Goal: Communication & Community: Answer question/provide support

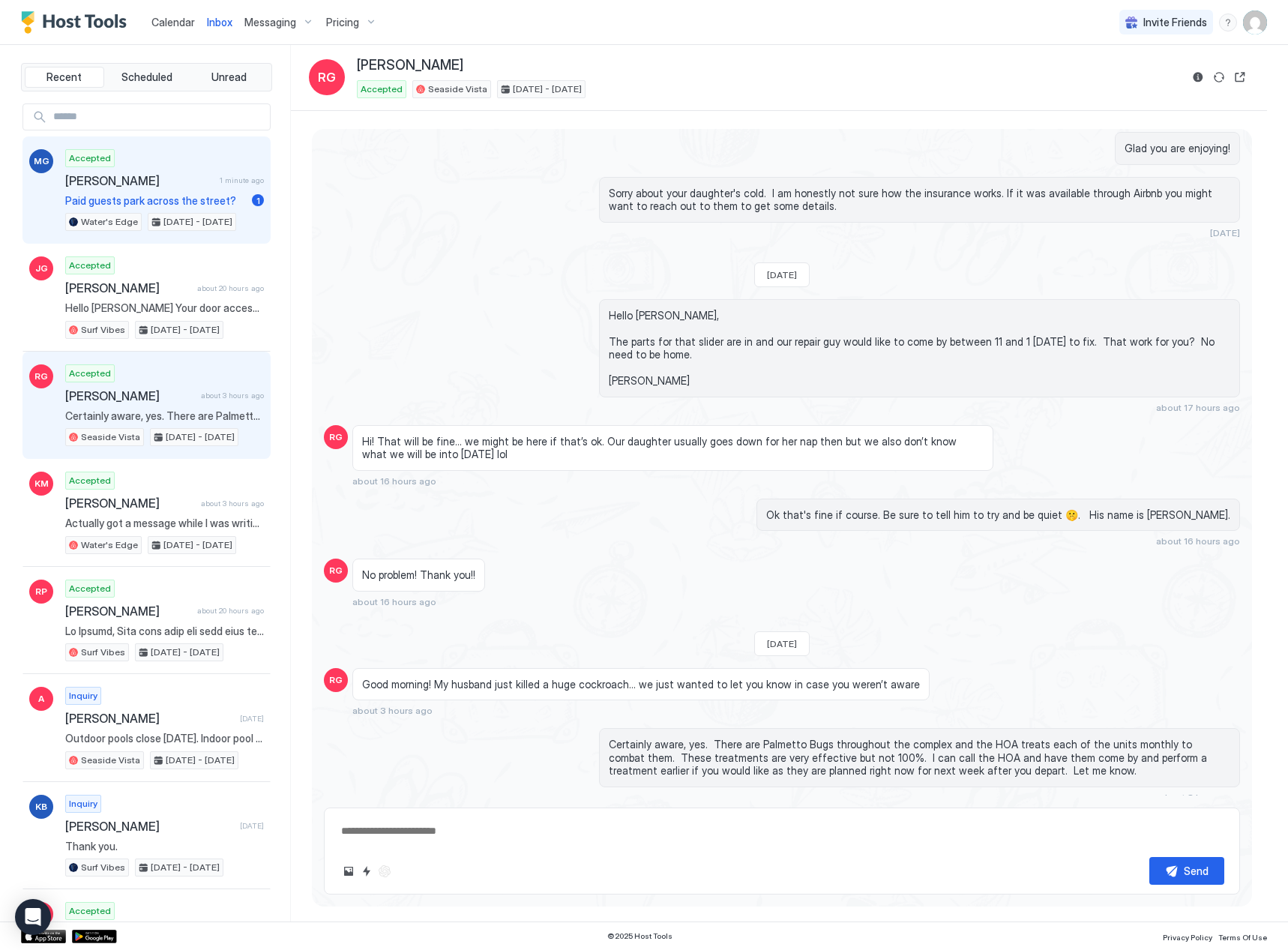
click at [107, 187] on span "[PERSON_NAME]" at bounding box center [139, 181] width 149 height 15
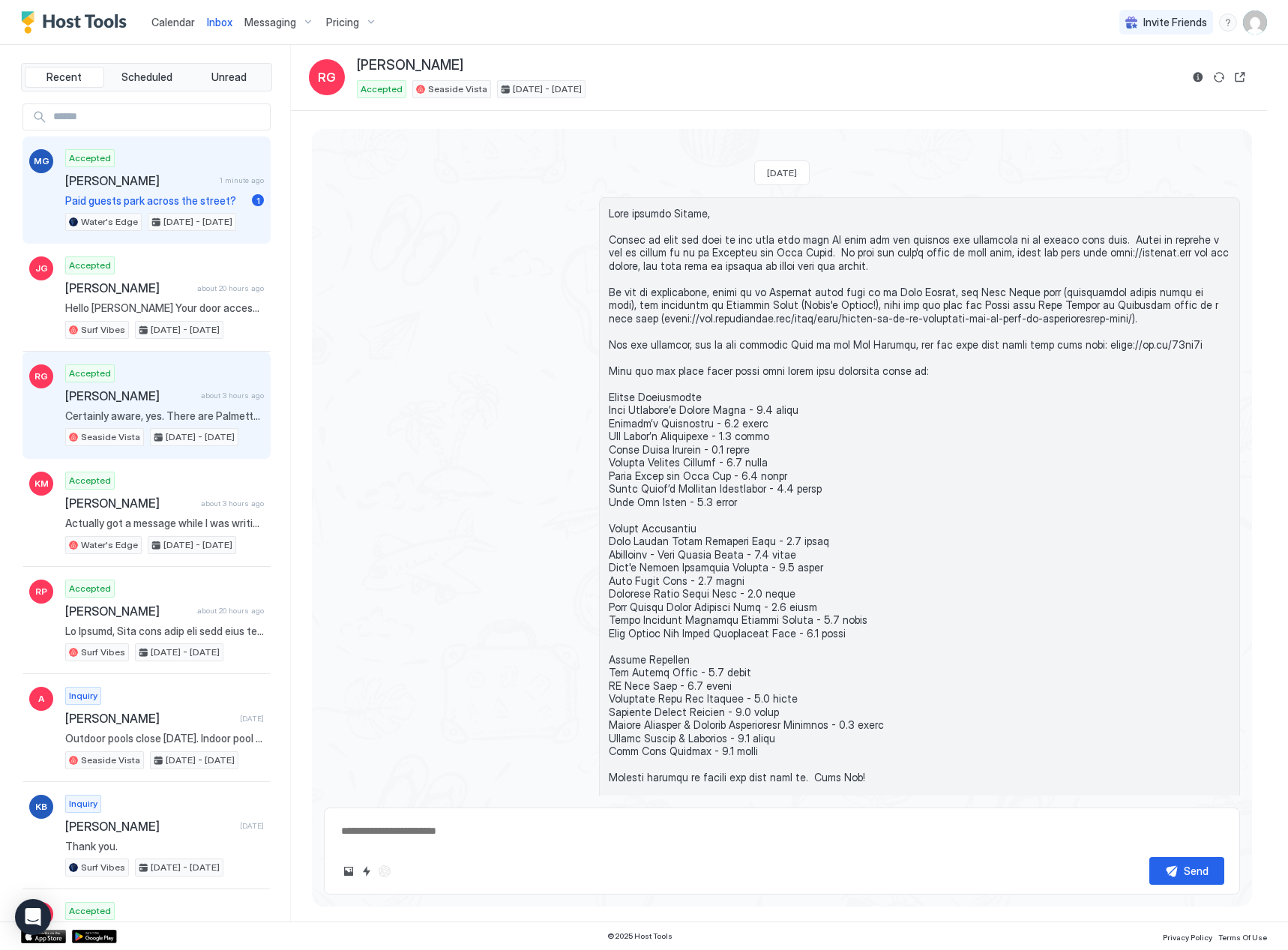
type textarea "*"
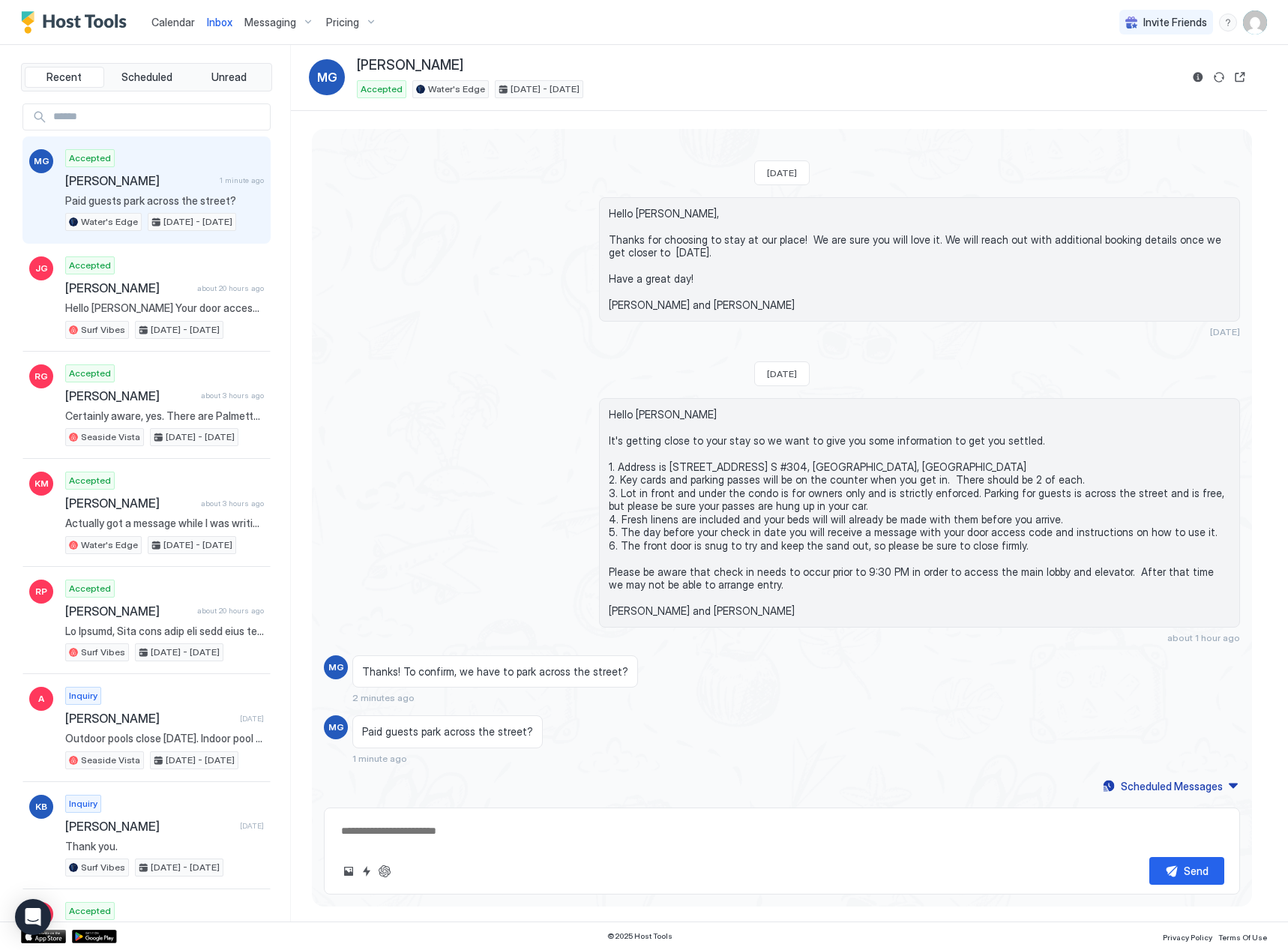
scroll to position [31, 0]
click at [453, 831] on textarea at bounding box center [782, 831] width 884 height 28
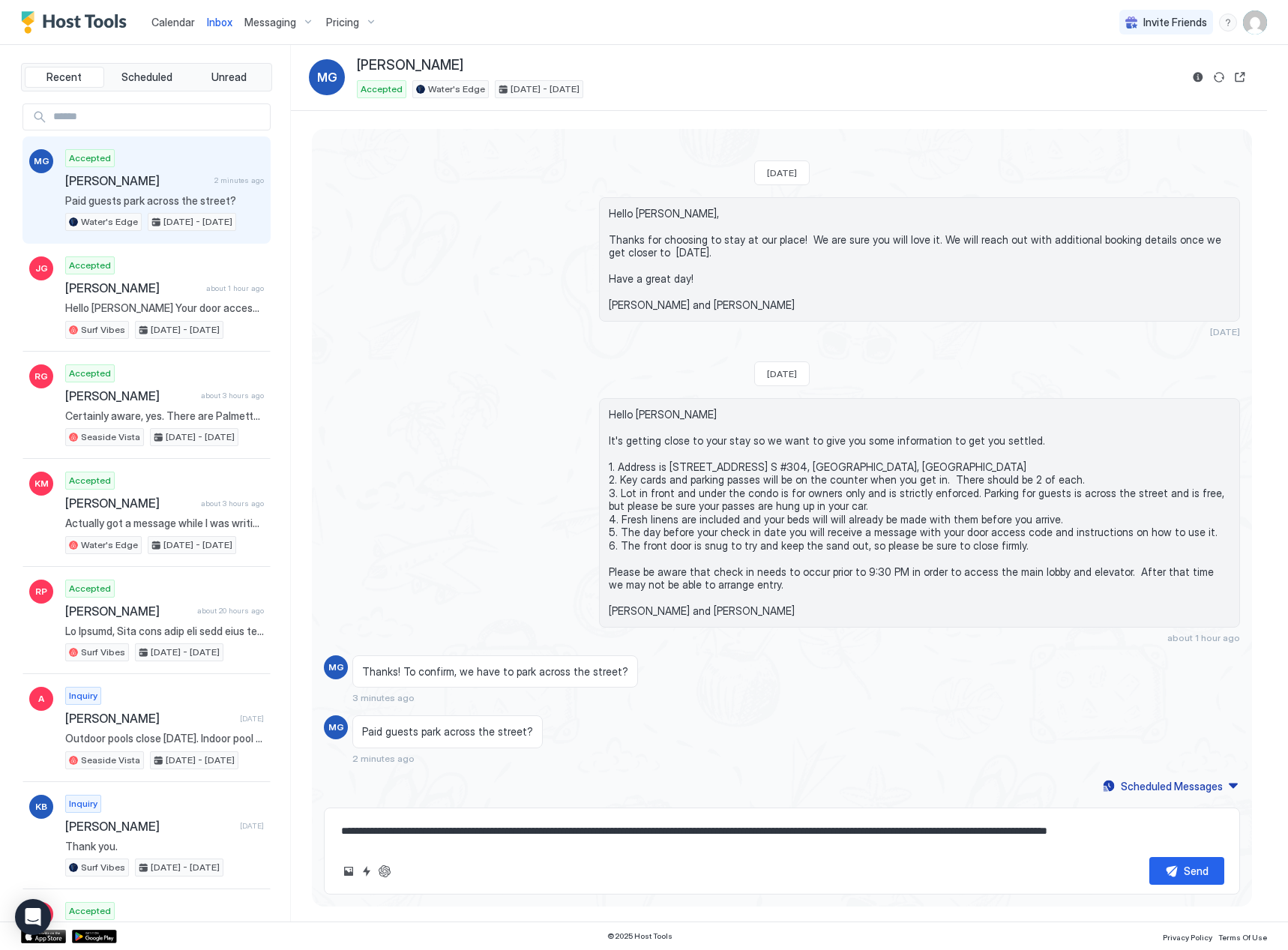
click at [880, 831] on textarea "**********" at bounding box center [782, 831] width 884 height 28
click at [414, 829] on textarea "**********" at bounding box center [782, 831] width 884 height 28
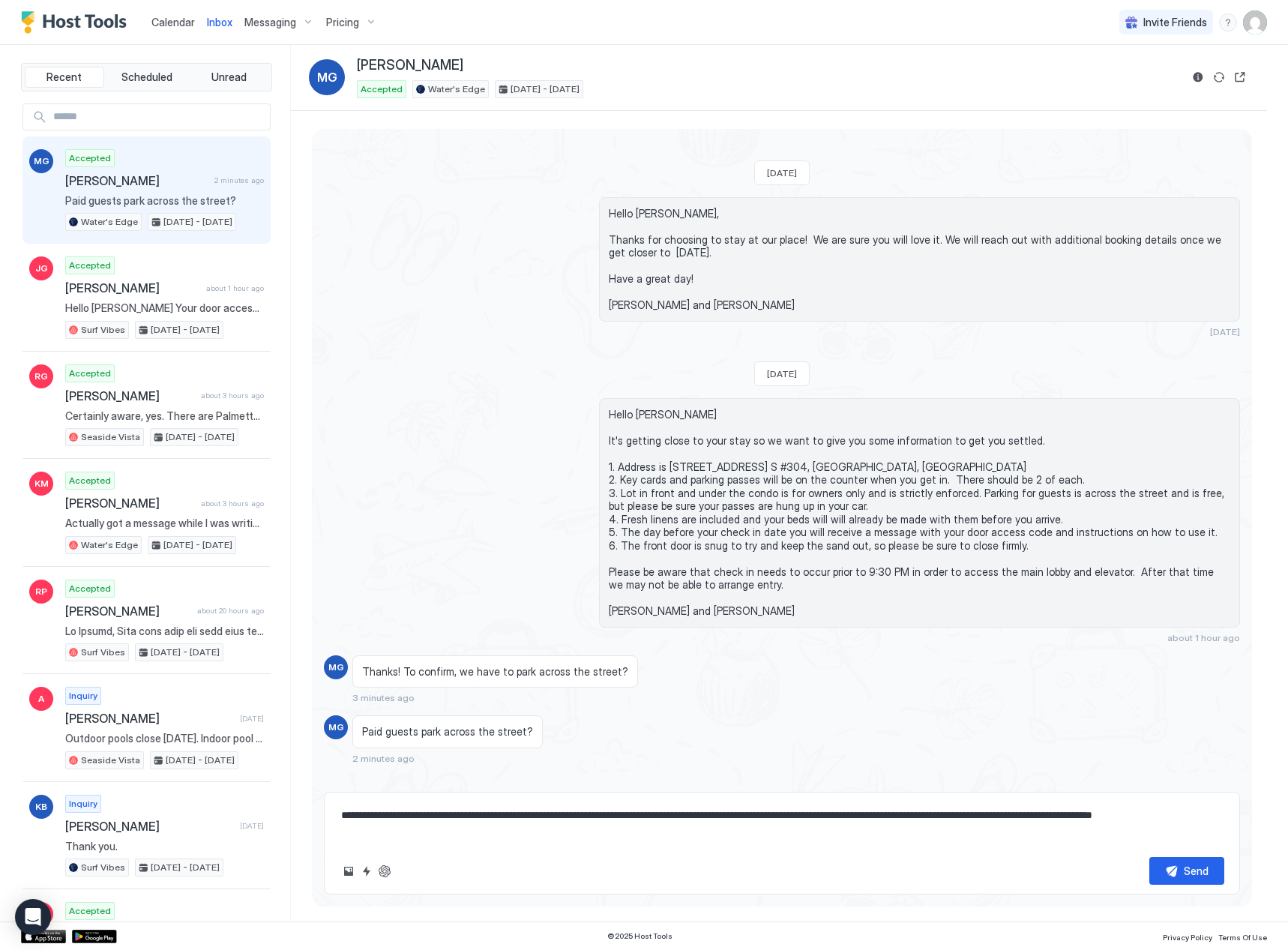
scroll to position [47, 0]
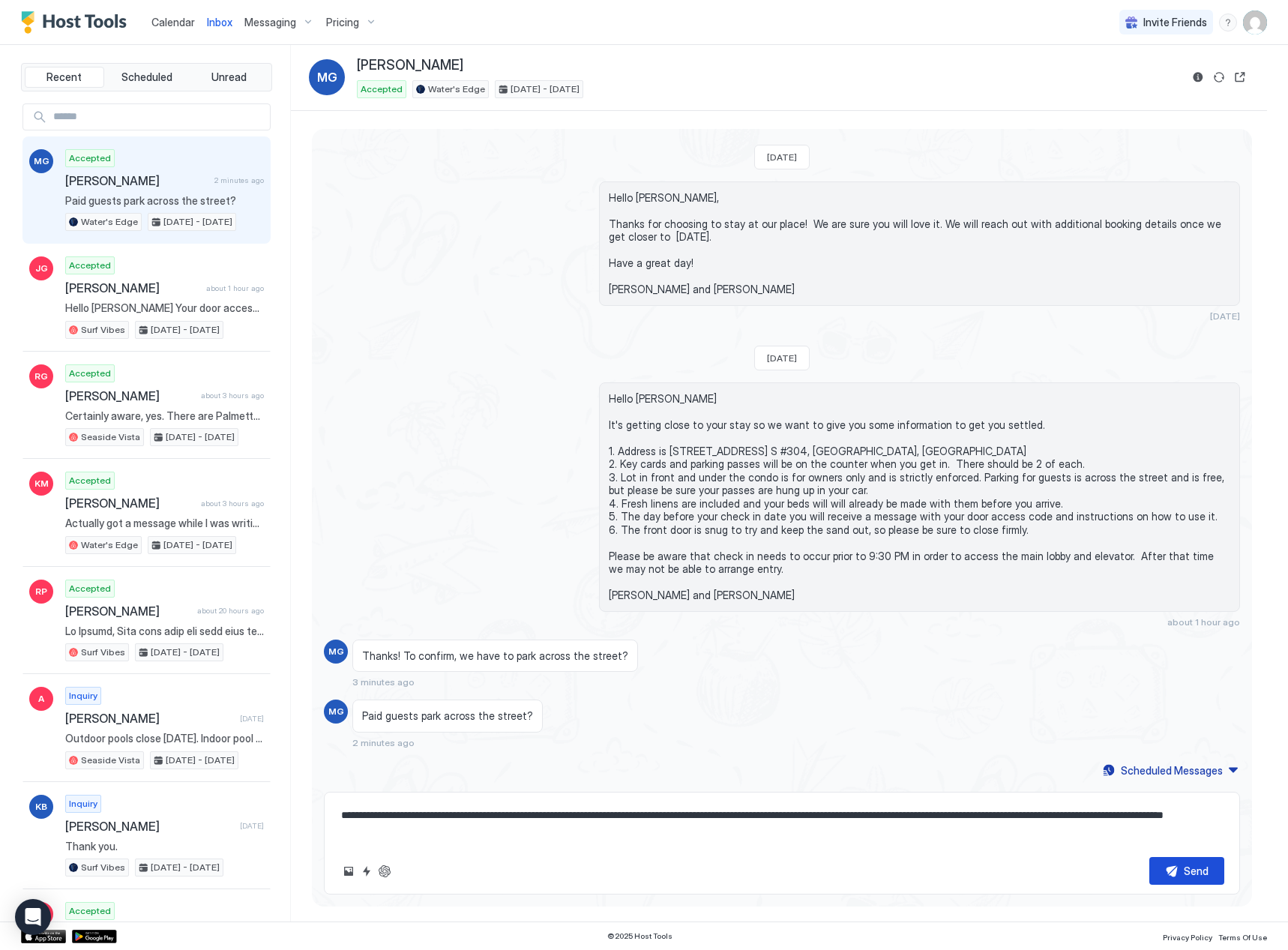
type textarea "**********"
click at [1181, 875] on button "Send" at bounding box center [1187, 870] width 75 height 28
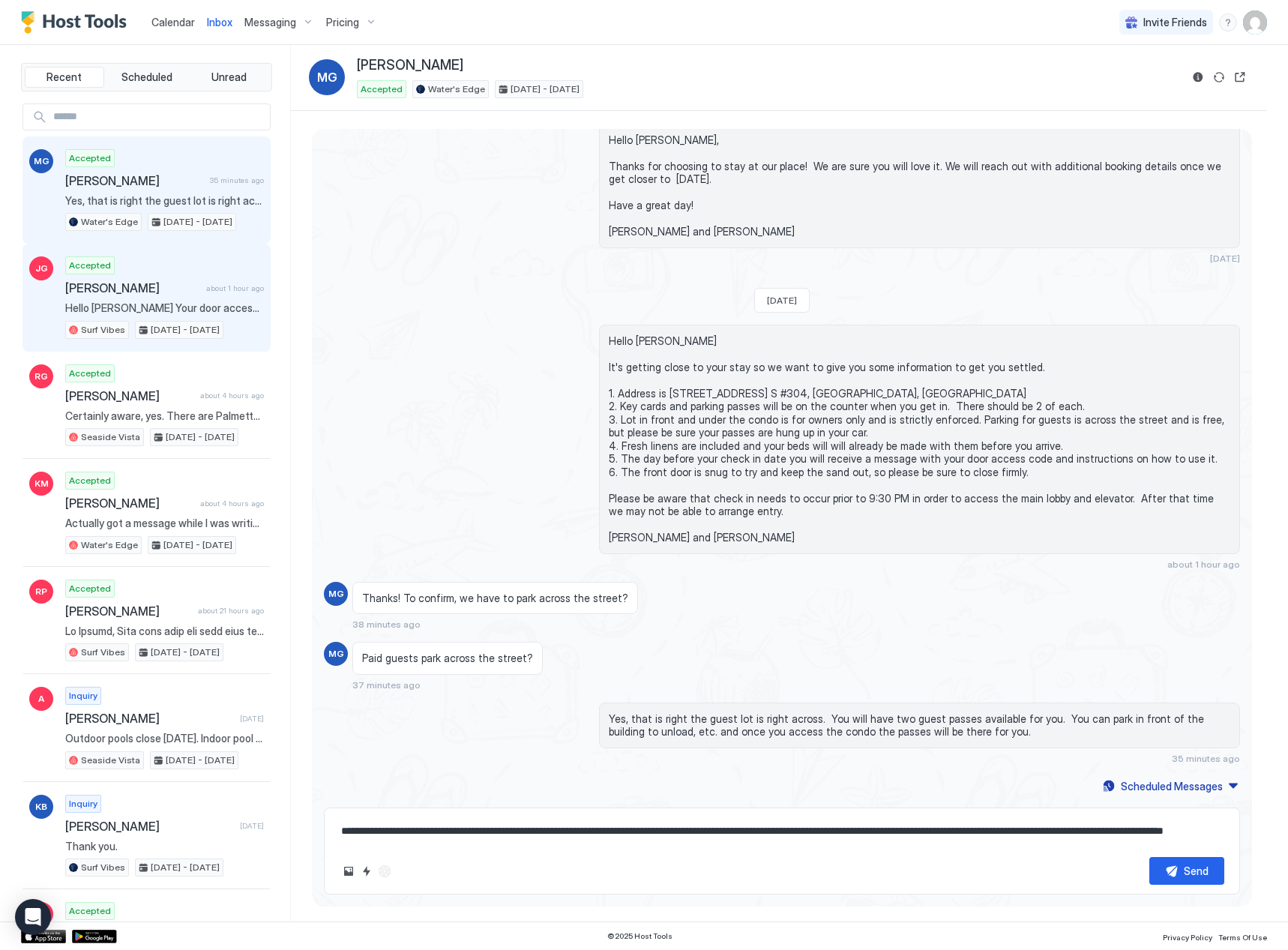
click at [91, 296] on div "Accepted [PERSON_NAME] about 1 hour ago Hello [PERSON_NAME] Your door access co…" at bounding box center [164, 298] width 199 height 83
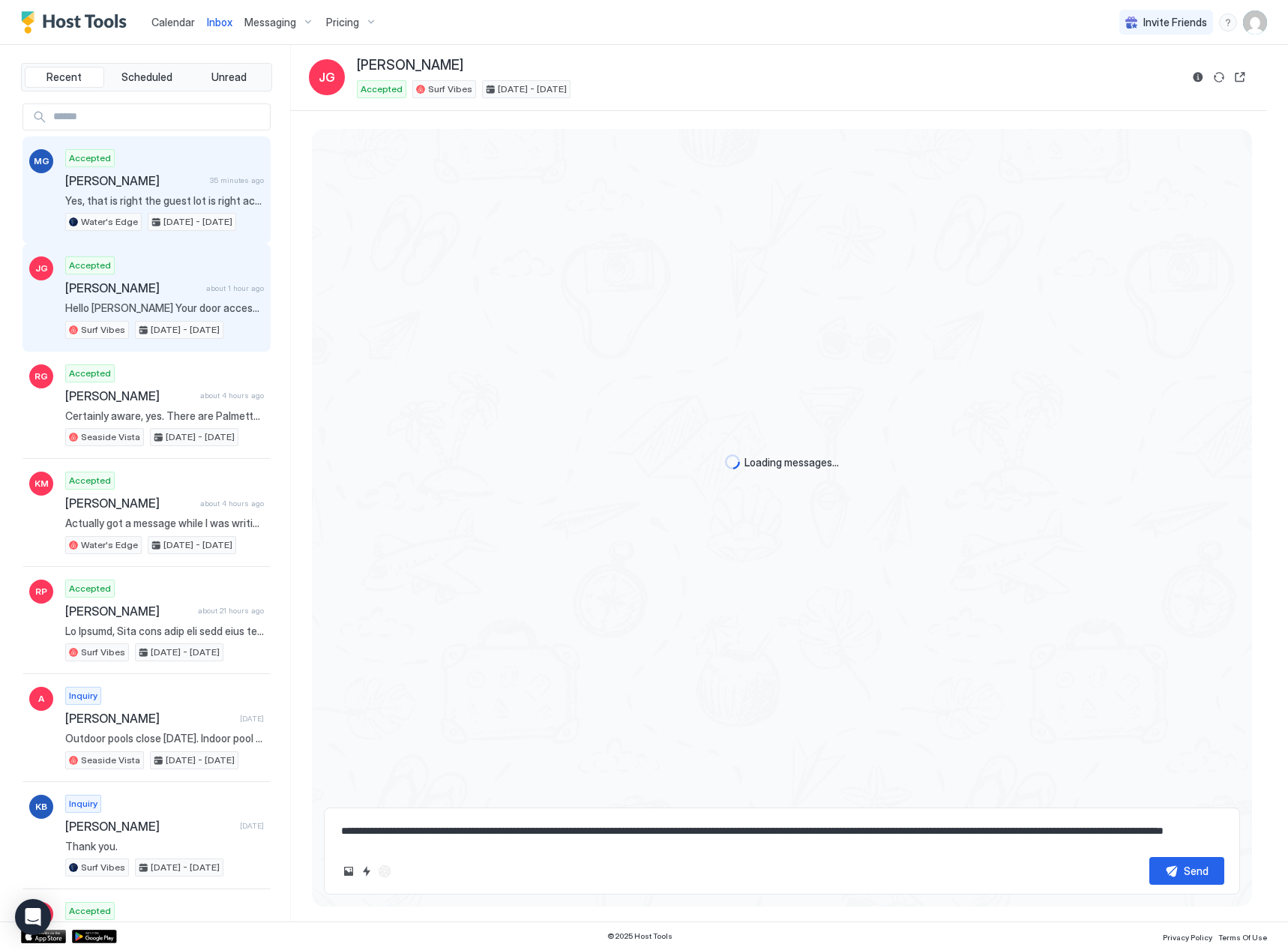
click at [117, 170] on div "Accepted [PERSON_NAME] 35 minutes ago Yes, that is right the guest lot is right…" at bounding box center [164, 191] width 199 height 83
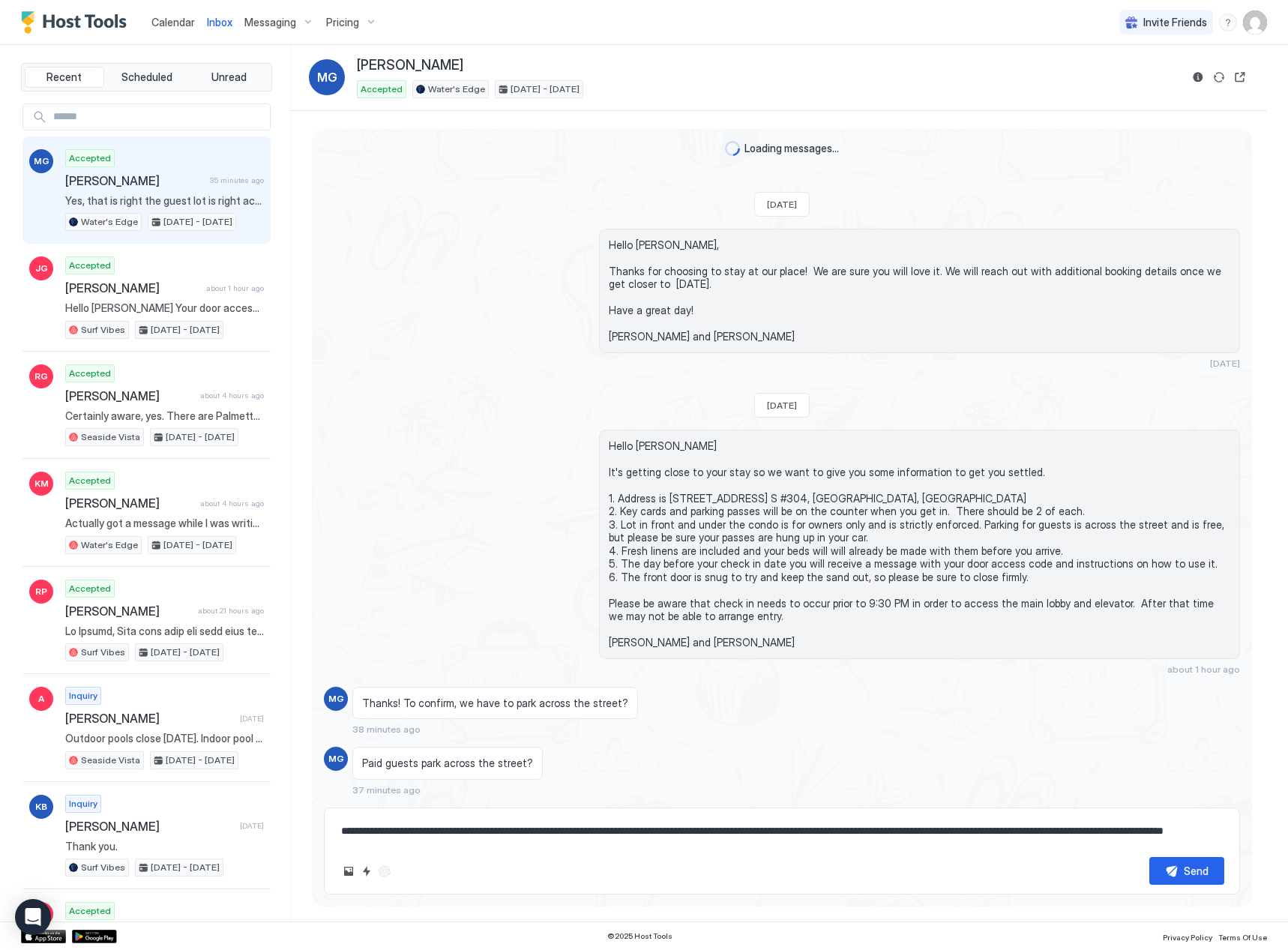
scroll to position [105, 0]
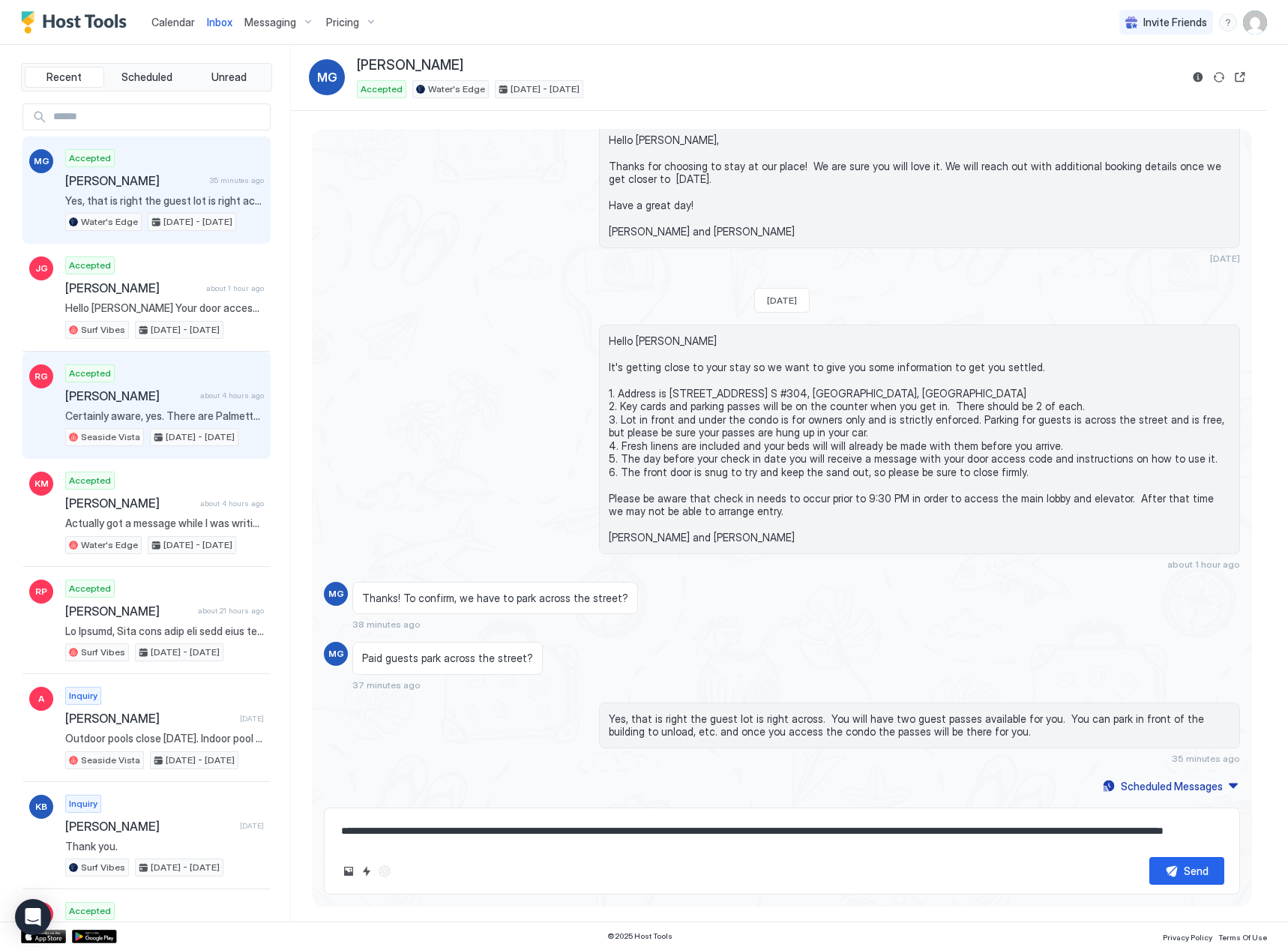
click at [125, 401] on span "[PERSON_NAME]" at bounding box center [129, 395] width 129 height 15
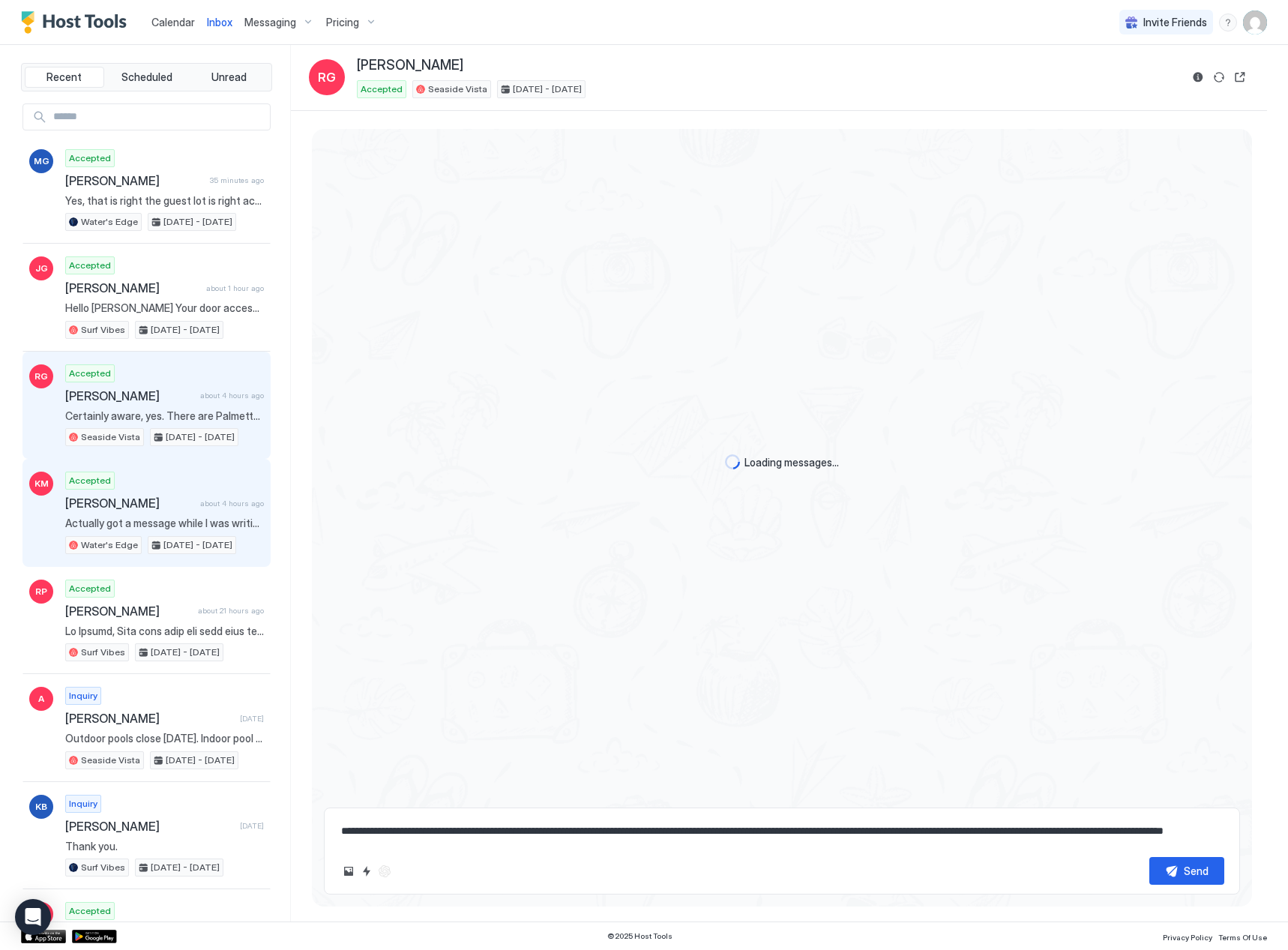
scroll to position [2124, 0]
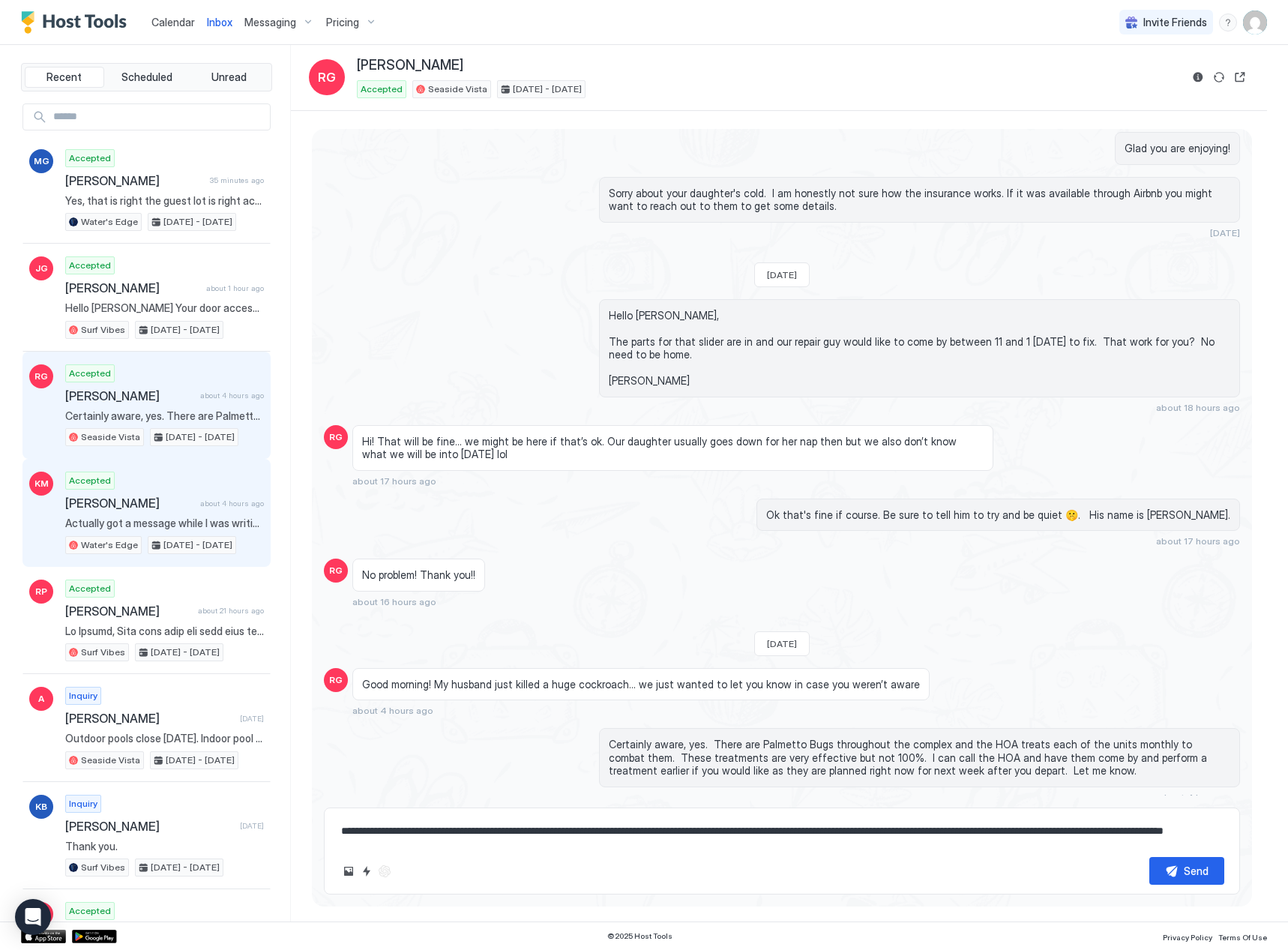
click at [101, 501] on span "[PERSON_NAME]" at bounding box center [129, 503] width 129 height 15
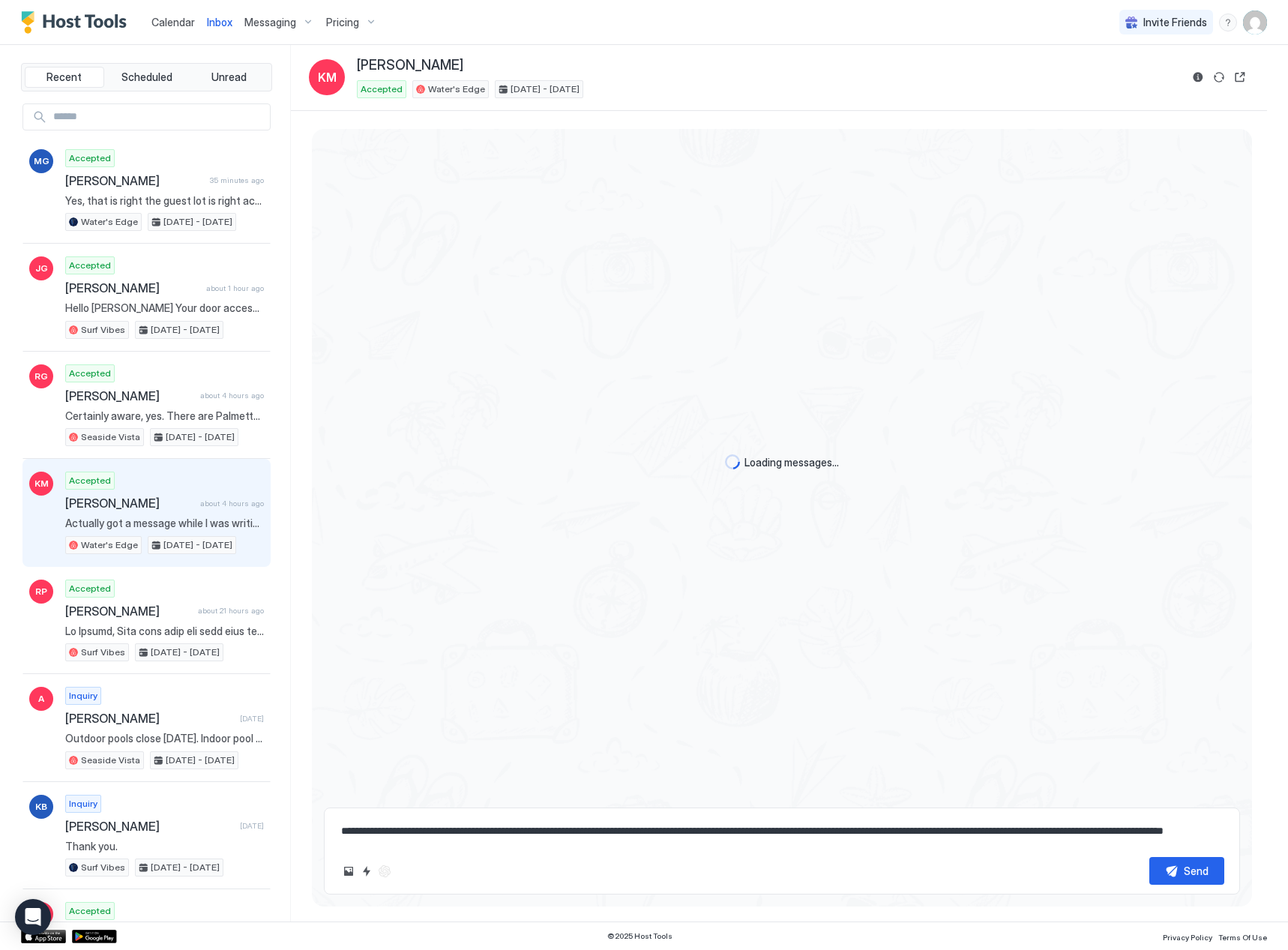
scroll to position [1856, 0]
